Goal: Information Seeking & Learning: Learn about a topic

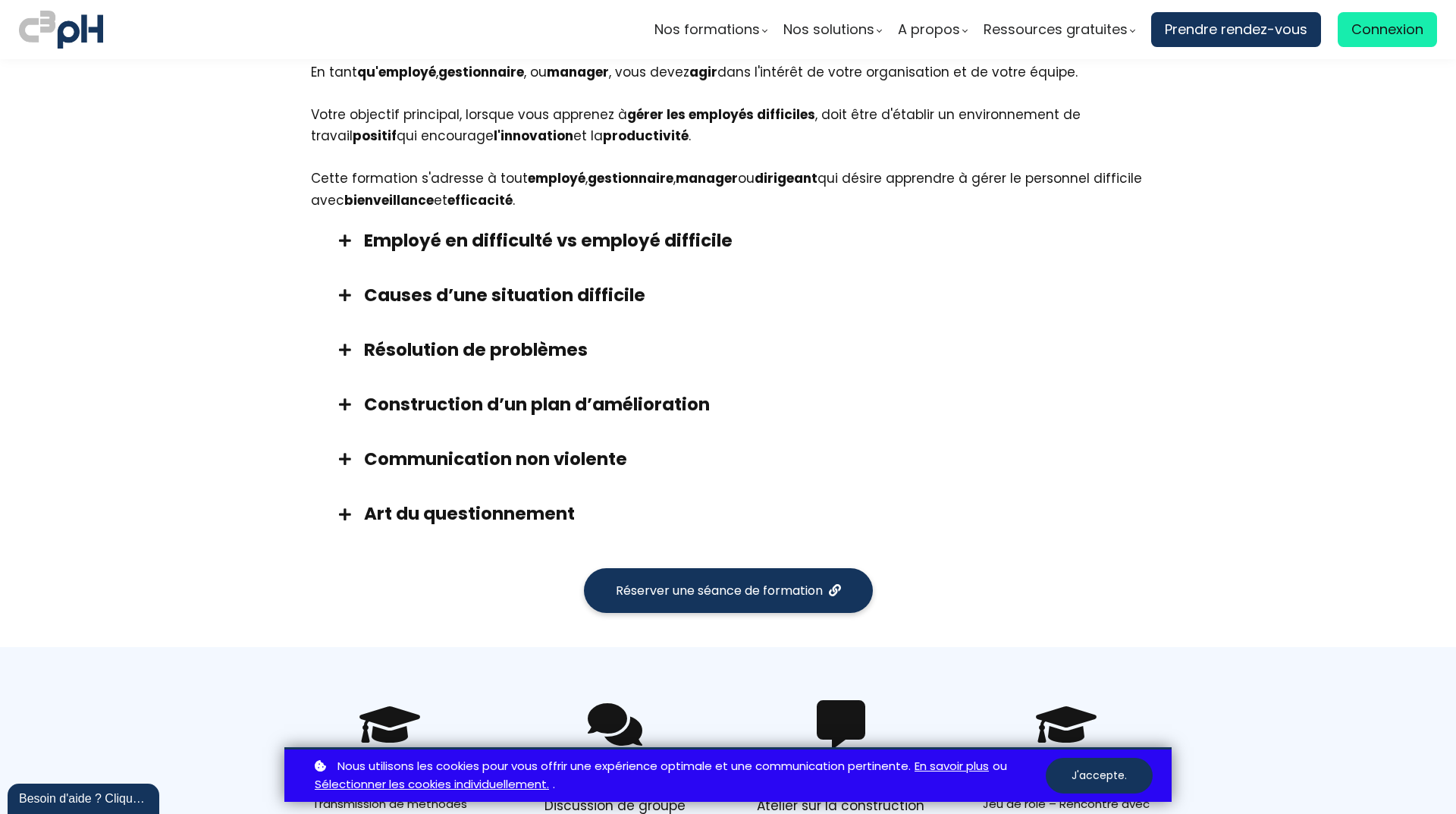
scroll to position [1289, 0]
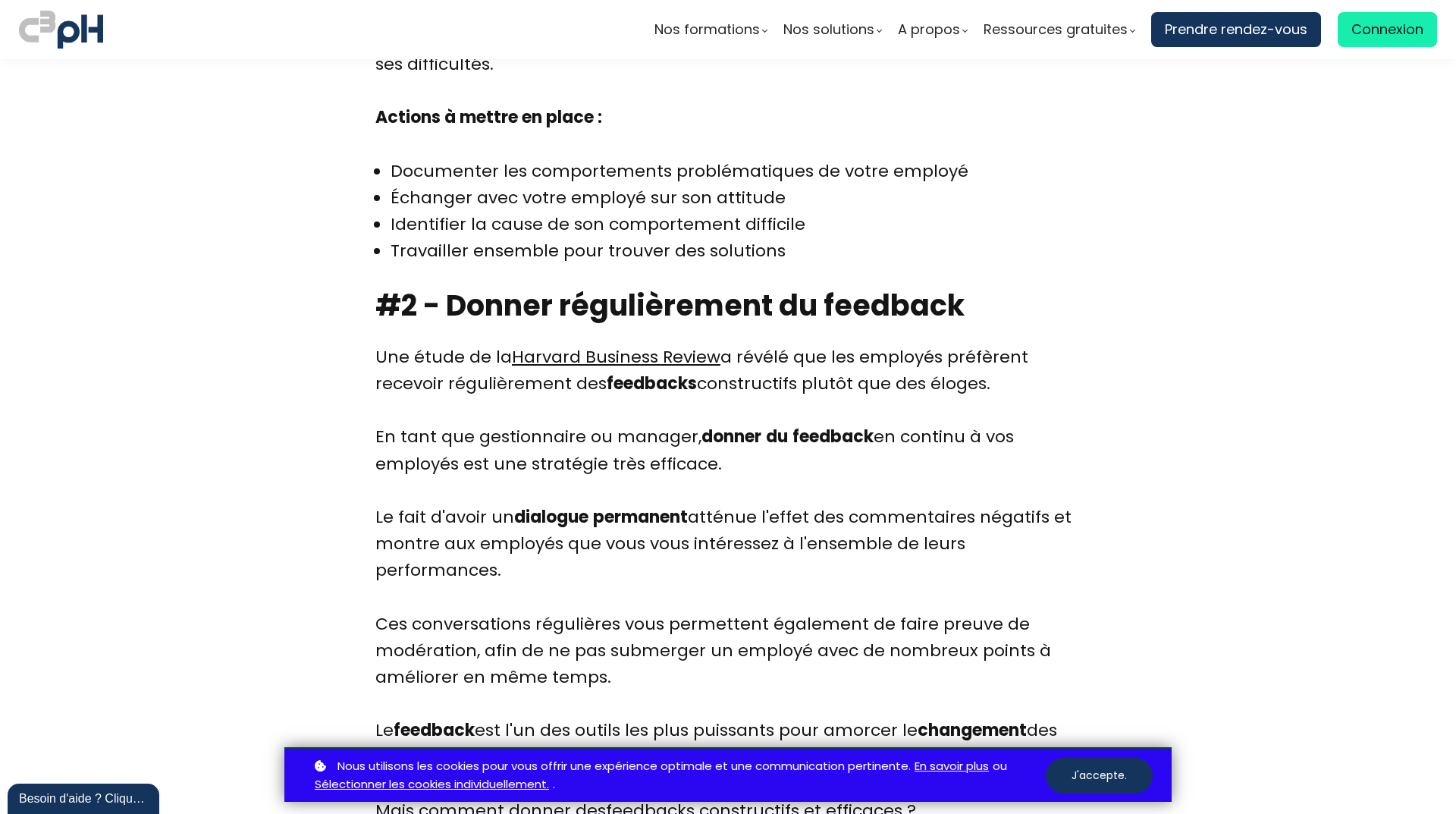
scroll to position [3564, 0]
